Goal: Find specific page/section: Find specific page/section

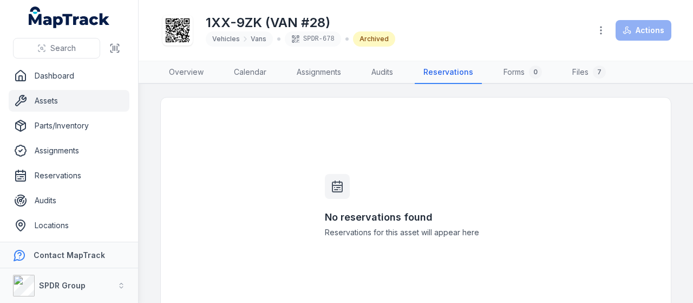
click at [56, 102] on link "Assets" at bounding box center [69, 101] width 121 height 22
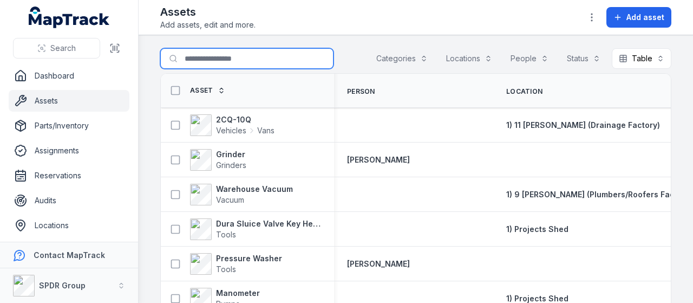
click at [240, 54] on input "Search for assets" at bounding box center [246, 58] width 173 height 21
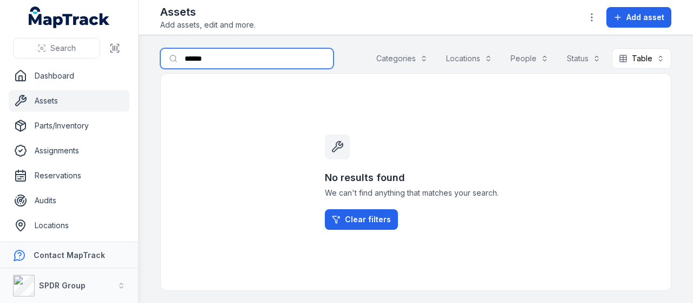
click at [195, 60] on input "******" at bounding box center [246, 58] width 173 height 21
type input "*******"
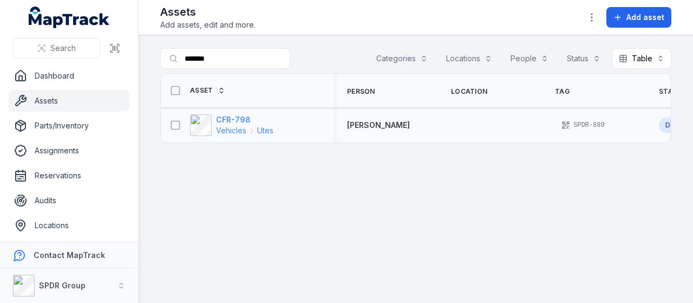
click at [240, 120] on strong "CFR-798" at bounding box center [244, 119] width 57 height 11
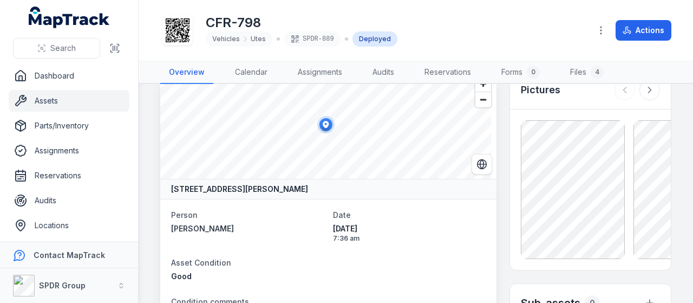
scroll to position [29, 0]
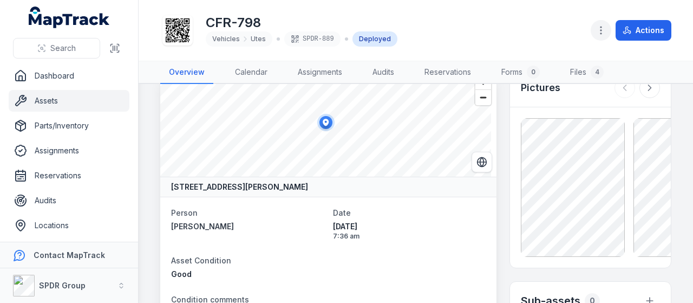
click at [595, 32] on button "button" at bounding box center [601, 30] width 21 height 21
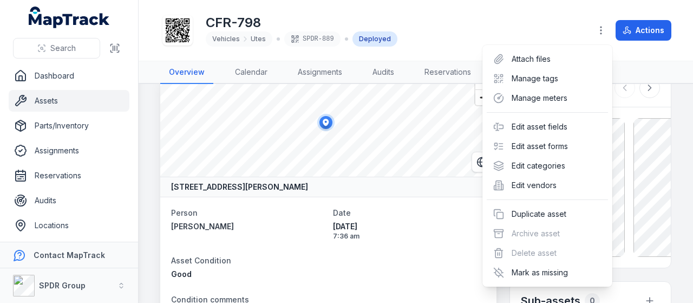
click at [424, 50] on div "CFR-798 Vehicles Utes SPDR-889 Deployed Actions" at bounding box center [415, 30] width 511 height 52
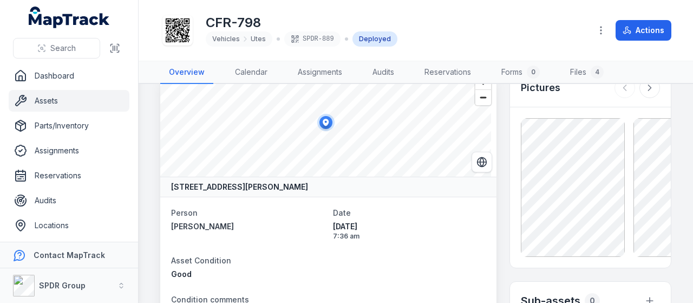
click at [531, 88] on h3 "Pictures" at bounding box center [541, 87] width 40 height 15
click at [315, 68] on link "Assignments" at bounding box center [320, 72] width 62 height 23
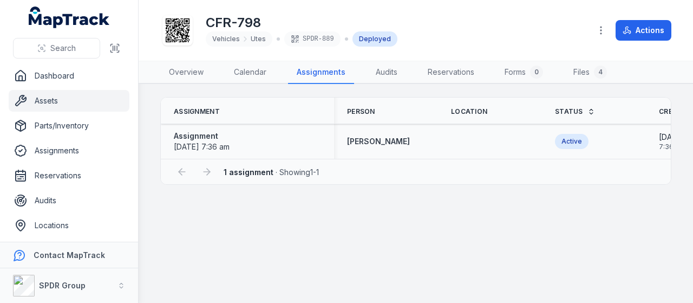
drag, startPoint x: 268, startPoint y: 157, endPoint x: 227, endPoint y: 156, distance: 40.6
click at [227, 156] on td "Assignment [DATE] 7:36 am" at bounding box center [247, 141] width 173 height 35
click at [225, 154] on div "Assignment [DATE] 7:36 am" at bounding box center [247, 141] width 173 height 30
click at [193, 73] on link "Overview" at bounding box center [186, 72] width 52 height 23
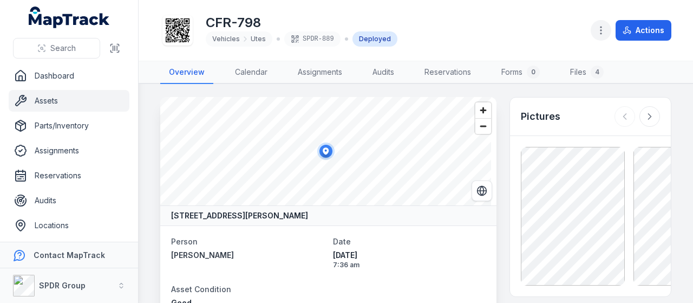
click at [597, 34] on icon "button" at bounding box center [601, 30] width 11 height 11
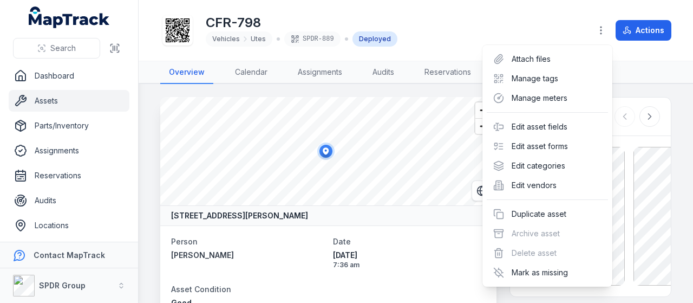
click at [482, 29] on div "CFR-798 Vehicles Utes SPDR-889 Deployed Actions" at bounding box center [415, 30] width 511 height 52
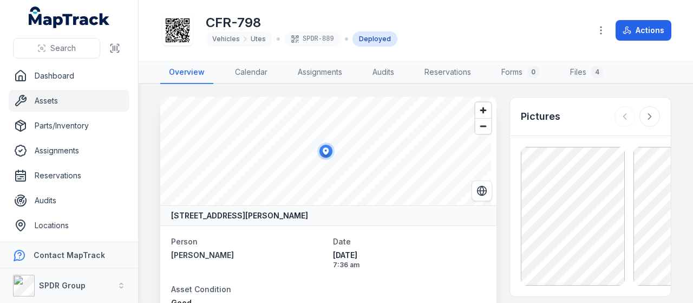
click at [81, 20] on icon "MapTrack" at bounding box center [69, 17] width 81 height 22
